Goal: Information Seeking & Learning: Learn about a topic

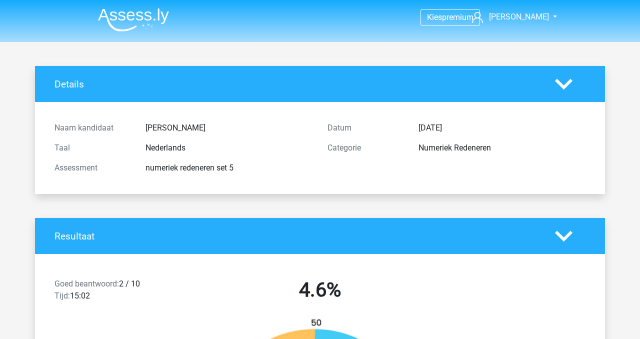
scroll to position [6384, 0]
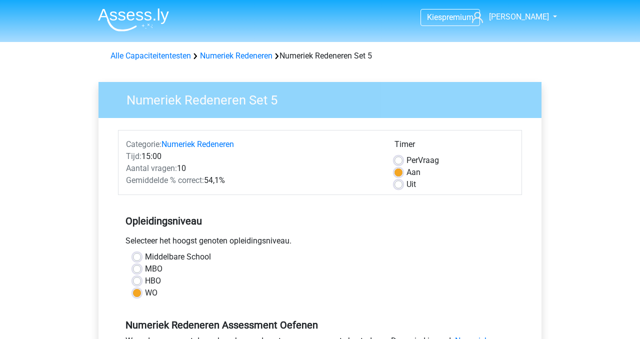
scroll to position [193, 0]
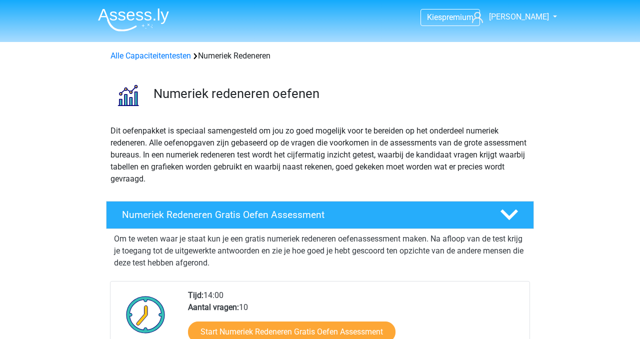
scroll to position [764, 0]
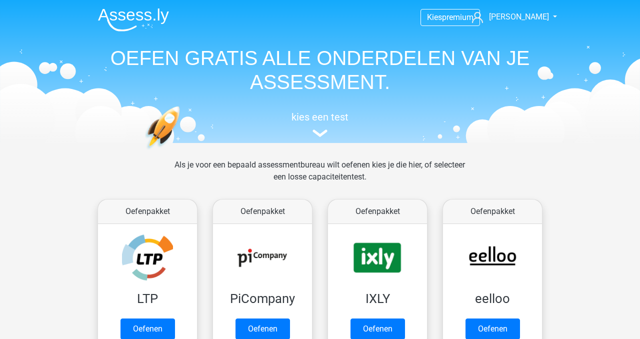
scroll to position [450, 0]
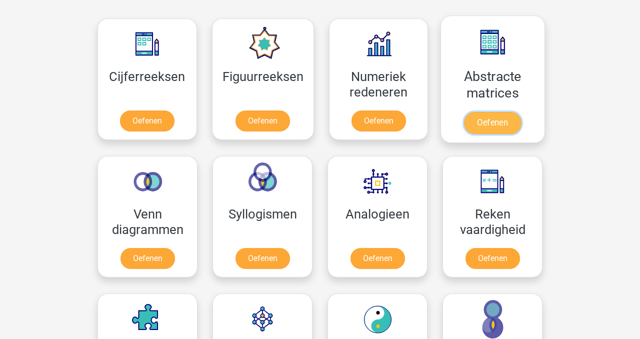
click at [498, 126] on link "Oefenen" at bounding box center [492, 123] width 57 height 22
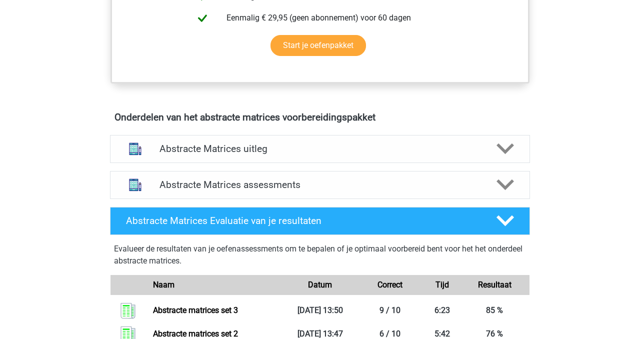
scroll to position [514, 0]
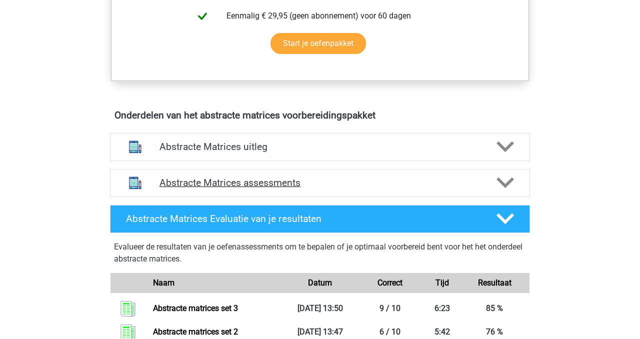
click at [211, 185] on h4 "Abstracte Matrices assessments" at bounding box center [319, 182] width 321 height 11
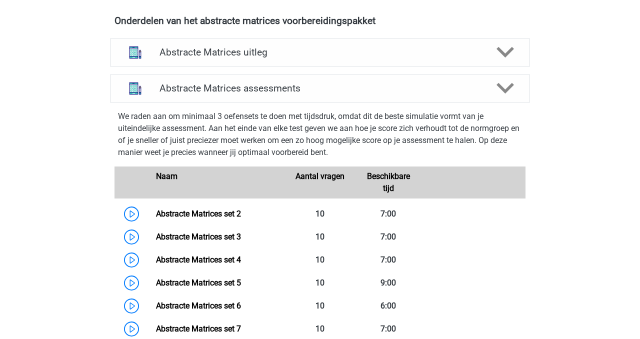
scroll to position [617, 0]
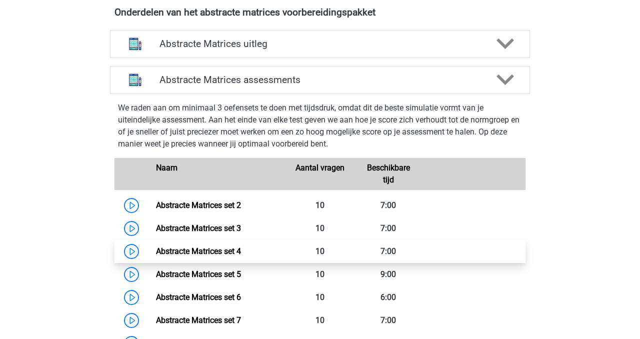
click at [169, 252] on link "Abstracte Matrices set 4" at bounding box center [198, 250] width 85 height 9
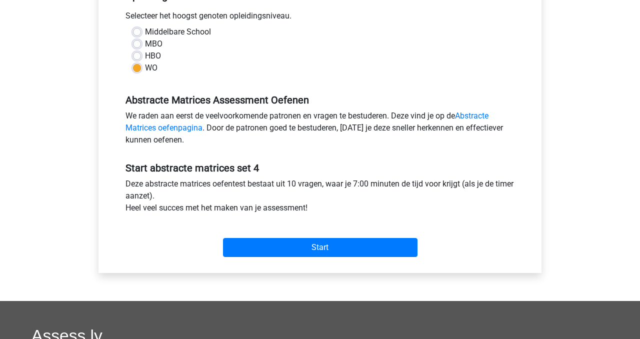
scroll to position [223, 0]
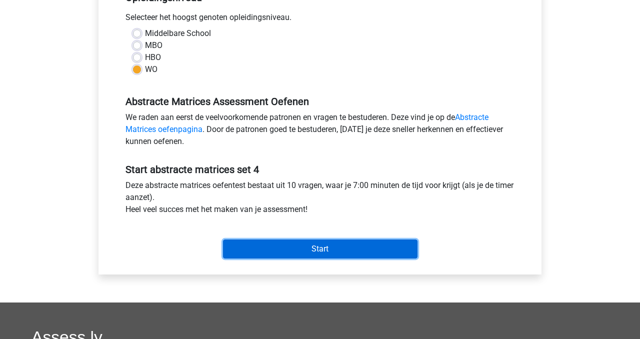
click at [282, 253] on input "Start" at bounding box center [320, 248] width 194 height 19
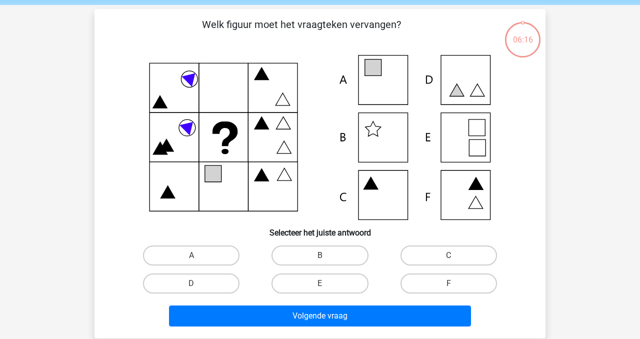
scroll to position [34, 0]
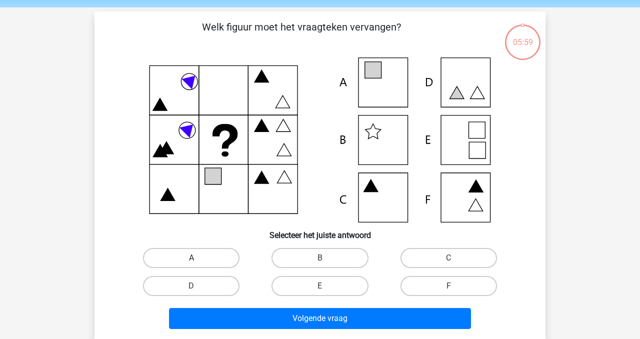
click at [199, 259] on label "A" at bounding box center [191, 258] width 96 height 20
click at [198, 259] on input "A" at bounding box center [194, 261] width 6 height 6
radio input "true"
click at [328, 286] on label "E" at bounding box center [319, 286] width 96 height 20
click at [326, 286] on input "E" at bounding box center [323, 289] width 6 height 6
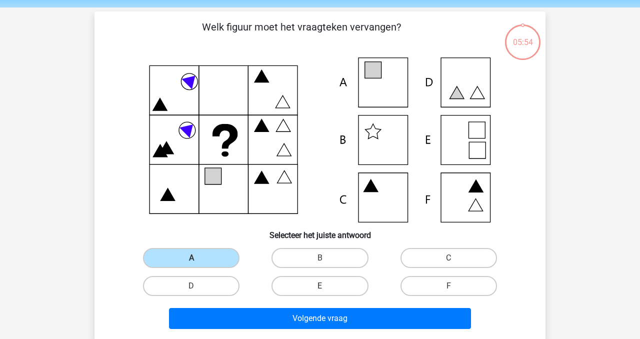
radio input "true"
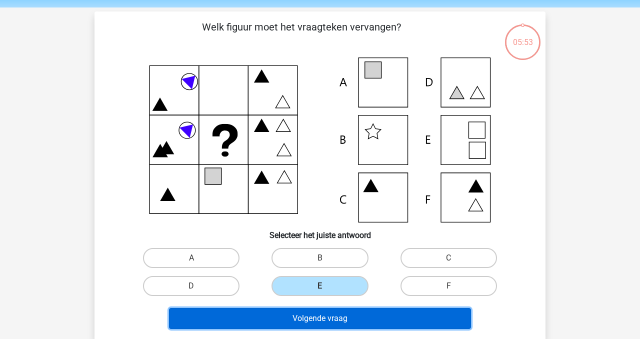
click at [315, 320] on button "Volgende vraag" at bounding box center [320, 318] width 302 height 21
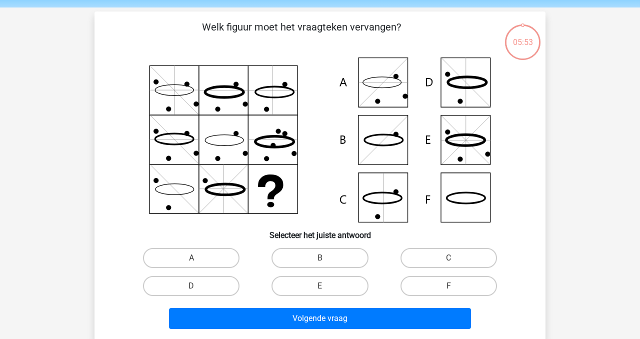
scroll to position [46, 0]
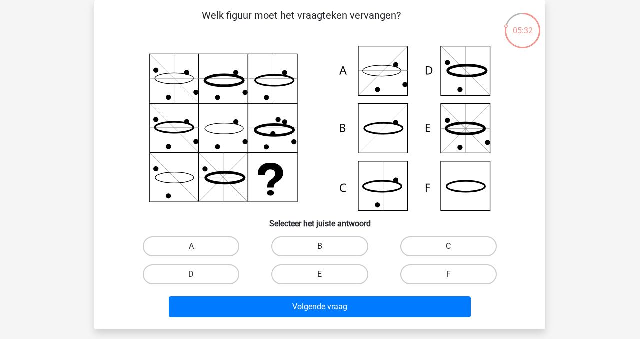
click at [349, 250] on label "B" at bounding box center [319, 246] width 96 height 20
click at [326, 250] on input "B" at bounding box center [323, 249] width 6 height 6
radio input "true"
click at [454, 246] on label "C" at bounding box center [448, 246] width 96 height 20
click at [454, 246] on input "C" at bounding box center [451, 249] width 6 height 6
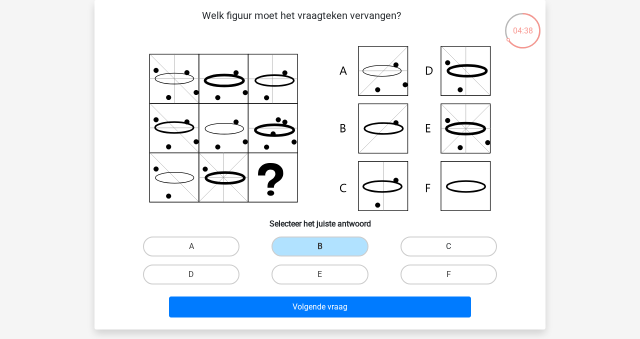
radio input "true"
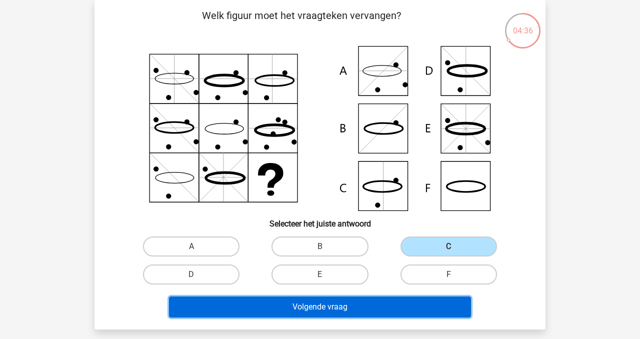
click at [369, 305] on button "Volgende vraag" at bounding box center [320, 306] width 302 height 21
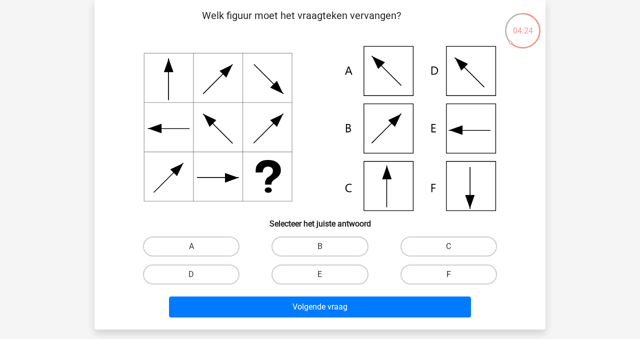
click at [434, 279] on label "F" at bounding box center [448, 274] width 96 height 20
click at [448, 279] on input "F" at bounding box center [451, 277] width 6 height 6
radio input "true"
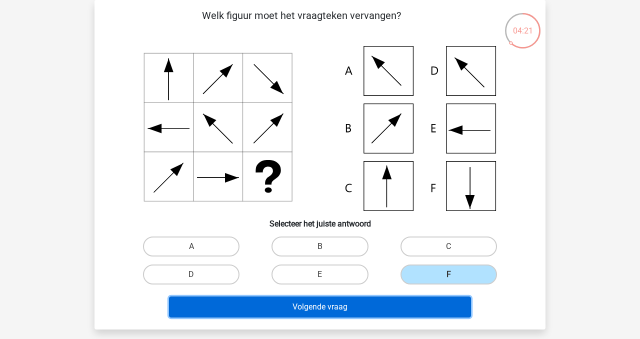
click at [352, 312] on button "Volgende vraag" at bounding box center [320, 306] width 302 height 21
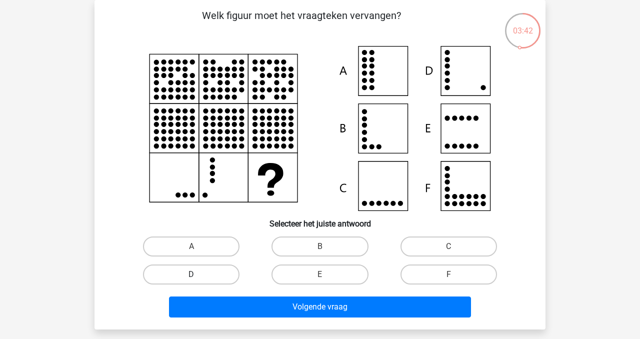
click at [208, 273] on label "D" at bounding box center [191, 274] width 96 height 20
click at [198, 274] on input "D" at bounding box center [194, 277] width 6 height 6
radio input "true"
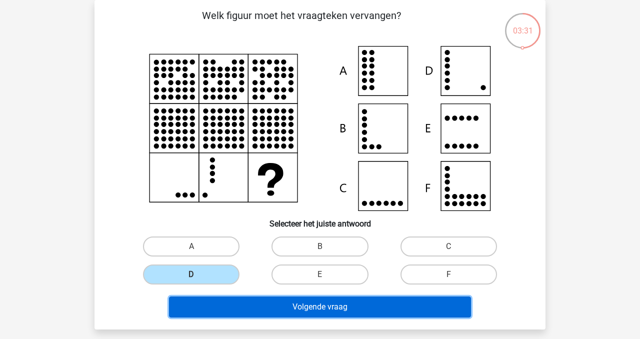
click at [332, 309] on button "Volgende vraag" at bounding box center [320, 306] width 302 height 21
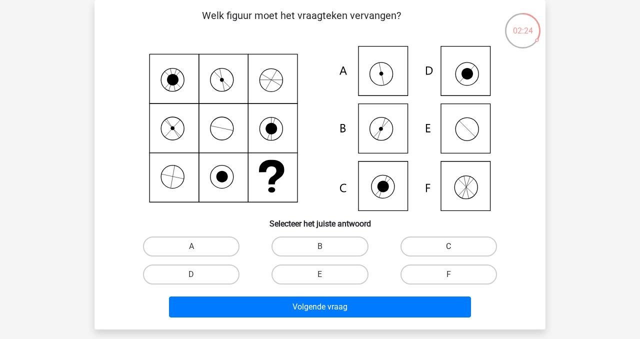
click at [441, 248] on label "C" at bounding box center [448, 246] width 96 height 20
click at [448, 248] on input "C" at bounding box center [451, 249] width 6 height 6
radio input "true"
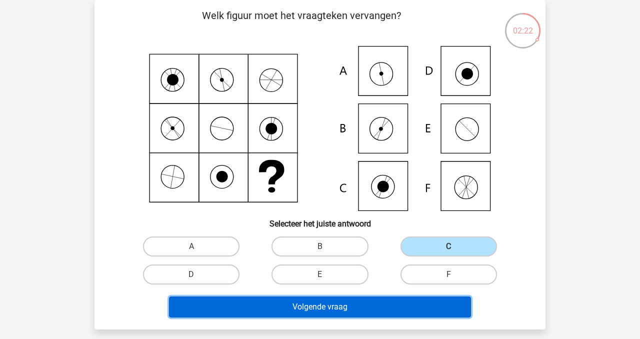
click at [384, 309] on button "Volgende vraag" at bounding box center [320, 306] width 302 height 21
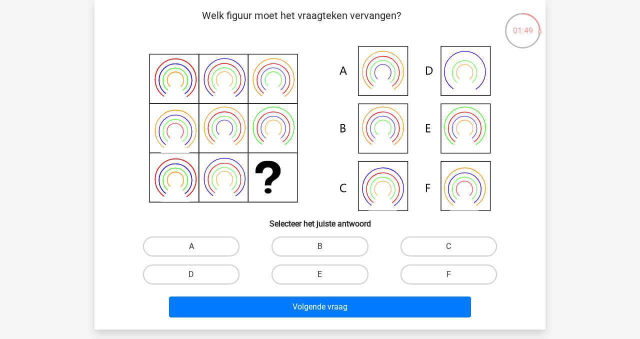
click at [214, 251] on label "A" at bounding box center [191, 246] width 96 height 20
click at [198, 251] on input "A" at bounding box center [194, 249] width 6 height 6
radio input "true"
click at [302, 247] on label "B" at bounding box center [319, 246] width 96 height 20
click at [320, 247] on input "B" at bounding box center [323, 249] width 6 height 6
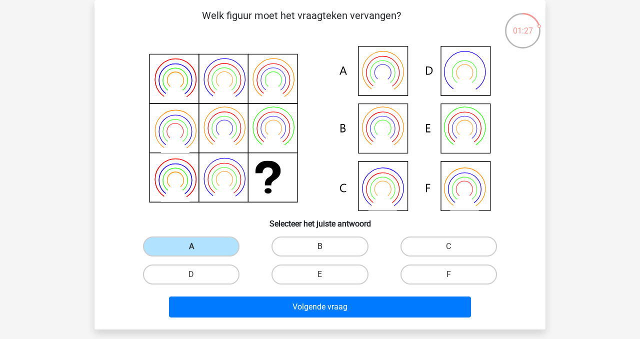
radio input "true"
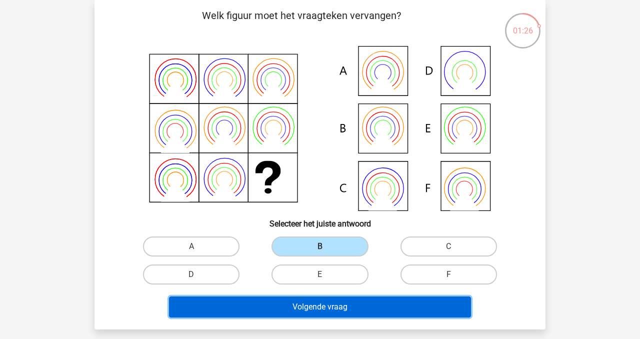
click at [315, 305] on button "Volgende vraag" at bounding box center [320, 306] width 302 height 21
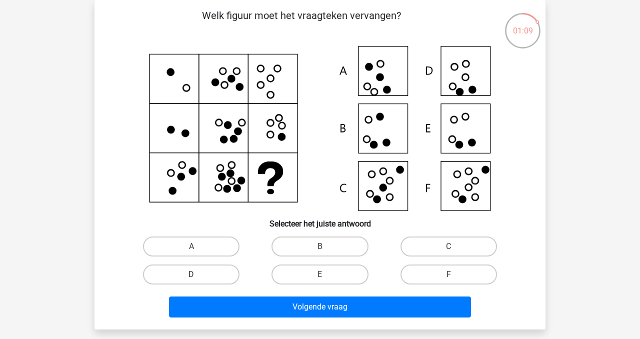
click at [202, 279] on label "D" at bounding box center [191, 274] width 96 height 20
click at [198, 279] on input "D" at bounding box center [194, 277] width 6 height 6
radio input "true"
click at [461, 271] on label "F" at bounding box center [448, 274] width 96 height 20
click at [455, 274] on input "F" at bounding box center [451, 277] width 6 height 6
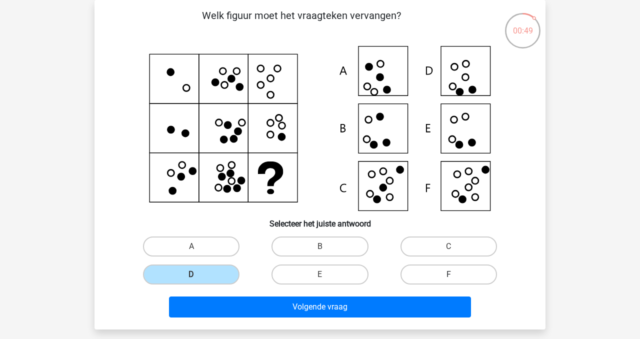
radio input "true"
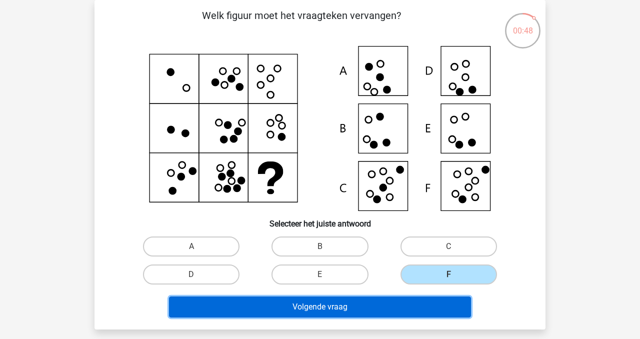
click at [396, 313] on button "Volgende vraag" at bounding box center [320, 306] width 302 height 21
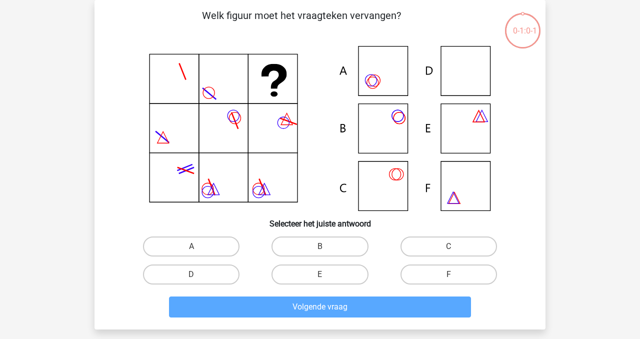
scroll to position [45, 0]
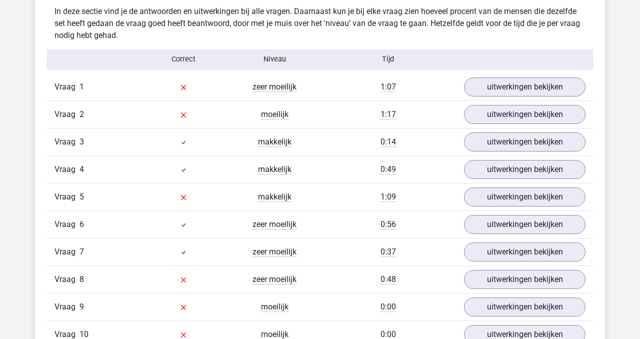
scroll to position [745, 0]
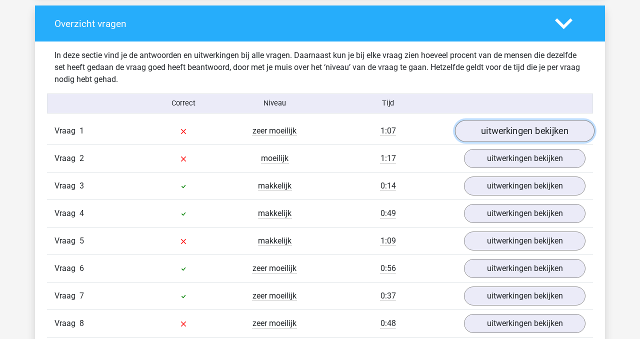
click at [532, 128] on link "uitwerkingen bekijken" at bounding box center [524, 131] width 139 height 22
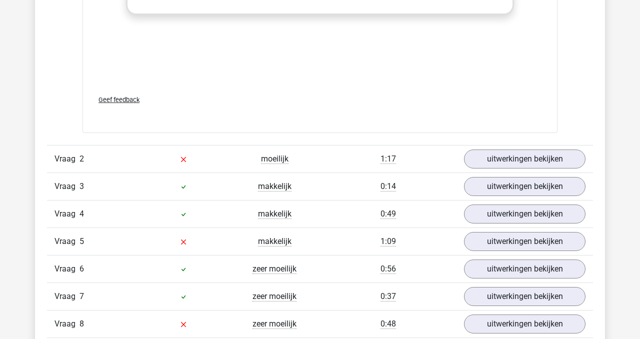
scroll to position [1414, 0]
click at [494, 161] on link "uitwerkingen bekijken" at bounding box center [524, 159] width 139 height 22
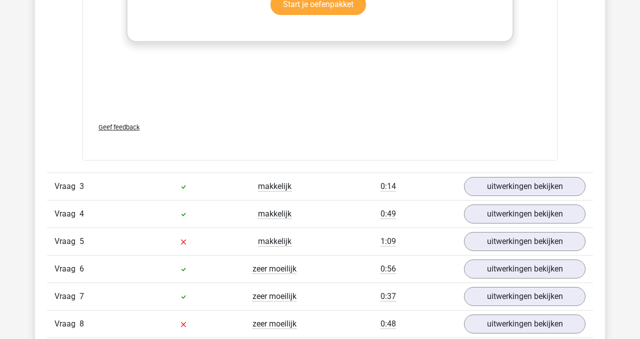
scroll to position [2096, 0]
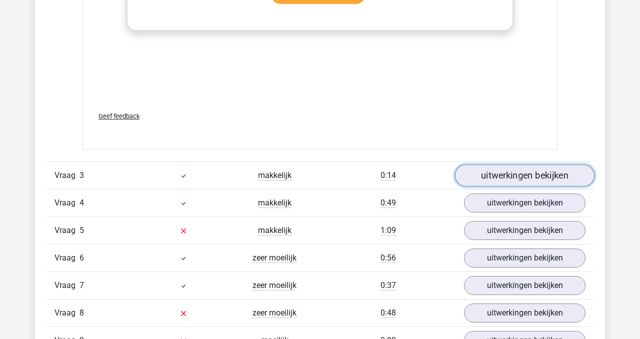
click at [537, 177] on link "uitwerkingen bekijken" at bounding box center [524, 175] width 139 height 22
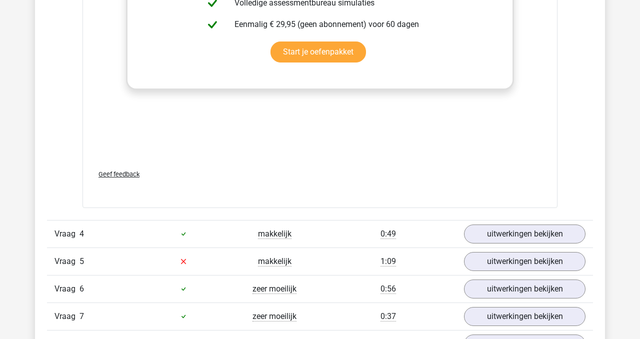
scroll to position [2736, 0]
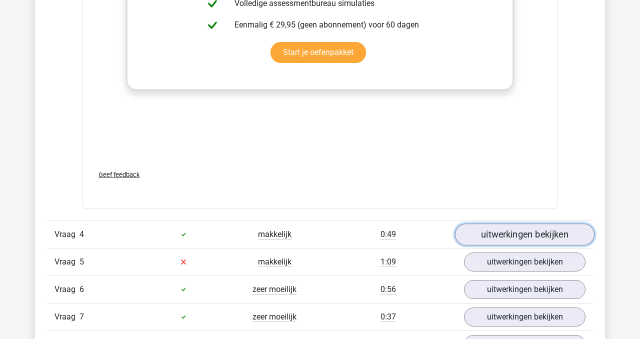
click at [527, 237] on link "uitwerkingen bekijken" at bounding box center [524, 234] width 139 height 22
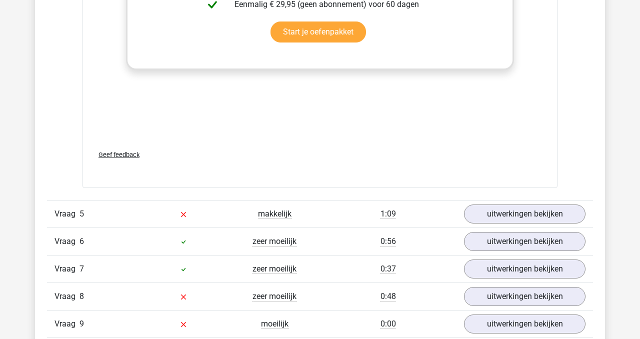
scroll to position [3455, 0]
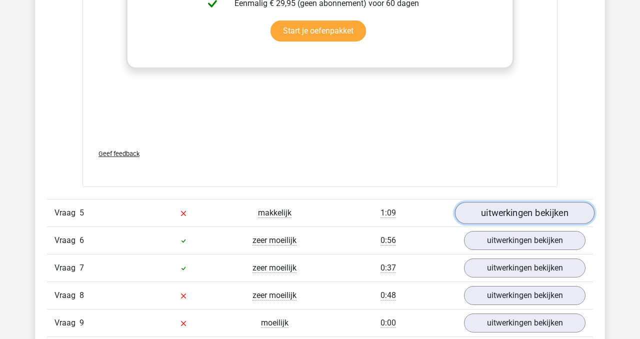
click at [519, 209] on link "uitwerkingen bekijken" at bounding box center [524, 213] width 139 height 22
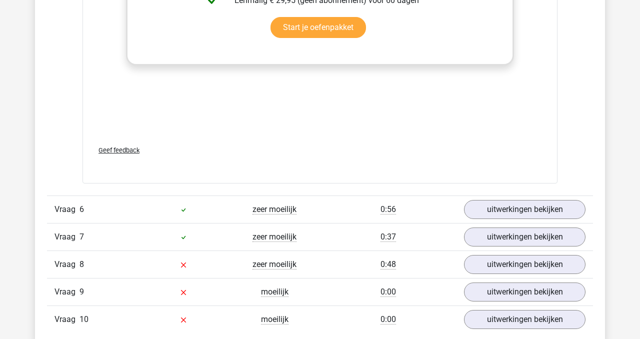
scroll to position [4160, 0]
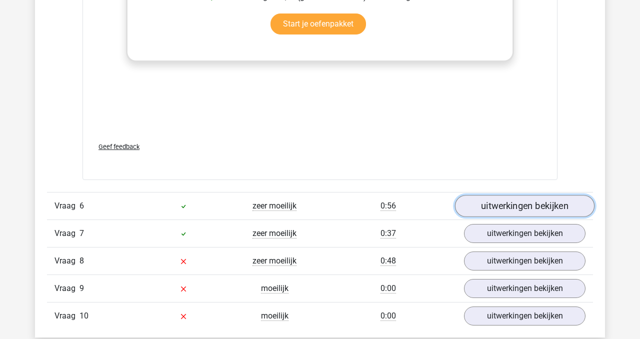
click at [492, 208] on link "uitwerkingen bekijken" at bounding box center [524, 206] width 139 height 22
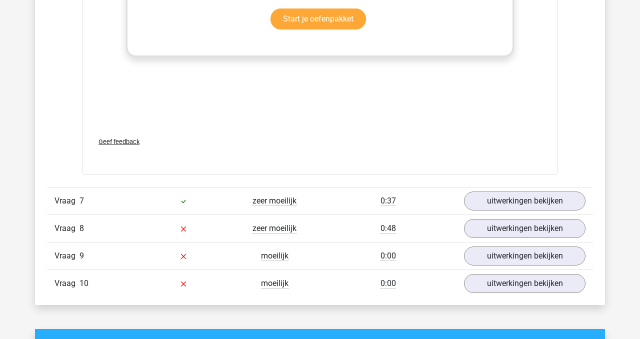
scroll to position [4864, 0]
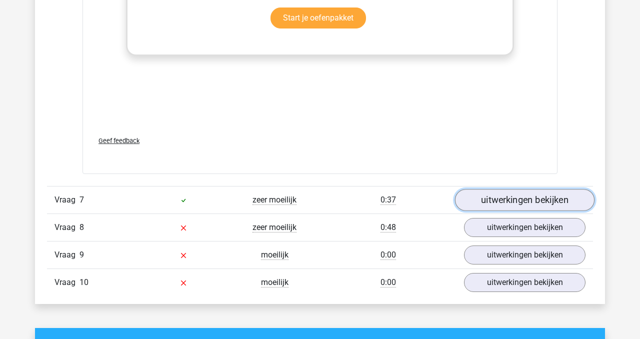
click at [537, 205] on link "uitwerkingen bekijken" at bounding box center [524, 200] width 139 height 22
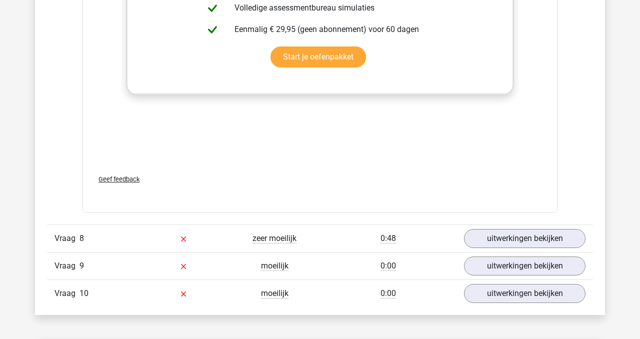
scroll to position [5525, 0]
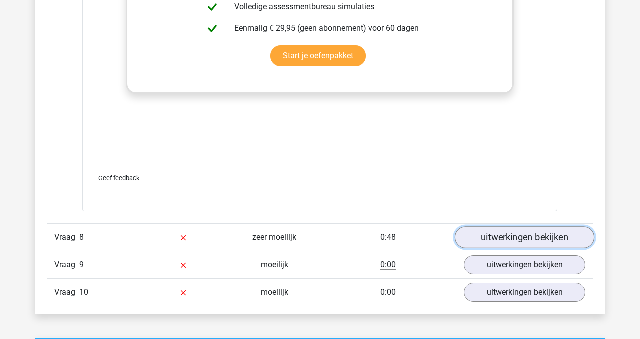
click at [528, 236] on link "uitwerkingen bekijken" at bounding box center [524, 238] width 139 height 22
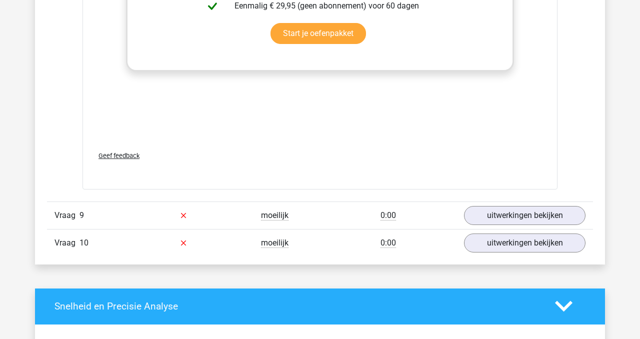
scroll to position [6246, 0]
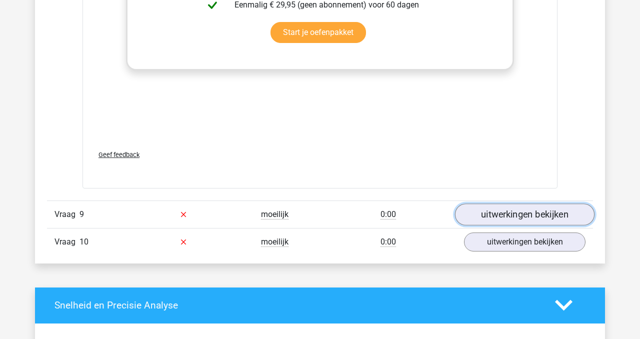
click at [520, 213] on link "uitwerkingen bekijken" at bounding box center [524, 214] width 139 height 22
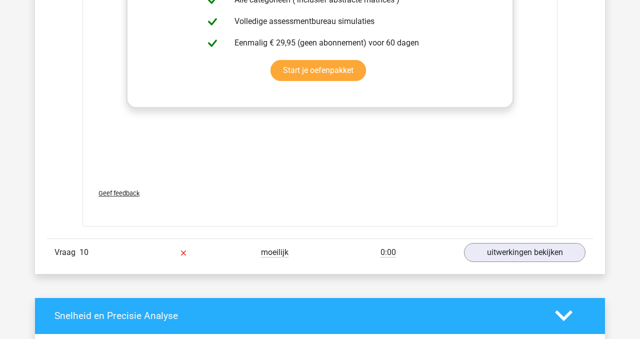
scroll to position [6915, 0]
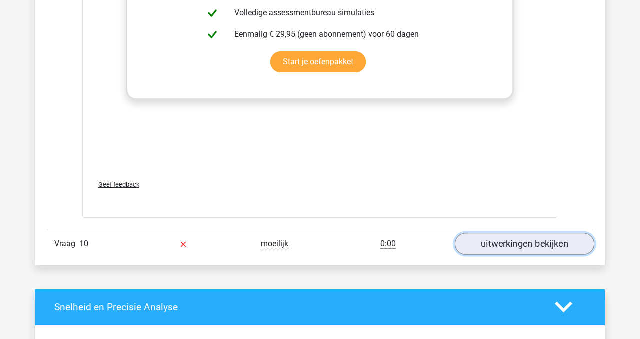
click at [503, 249] on link "uitwerkingen bekijken" at bounding box center [524, 244] width 139 height 22
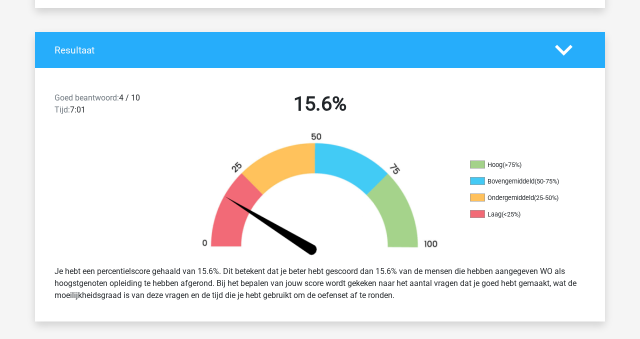
scroll to position [0, 0]
